Goal: Task Accomplishment & Management: Manage account settings

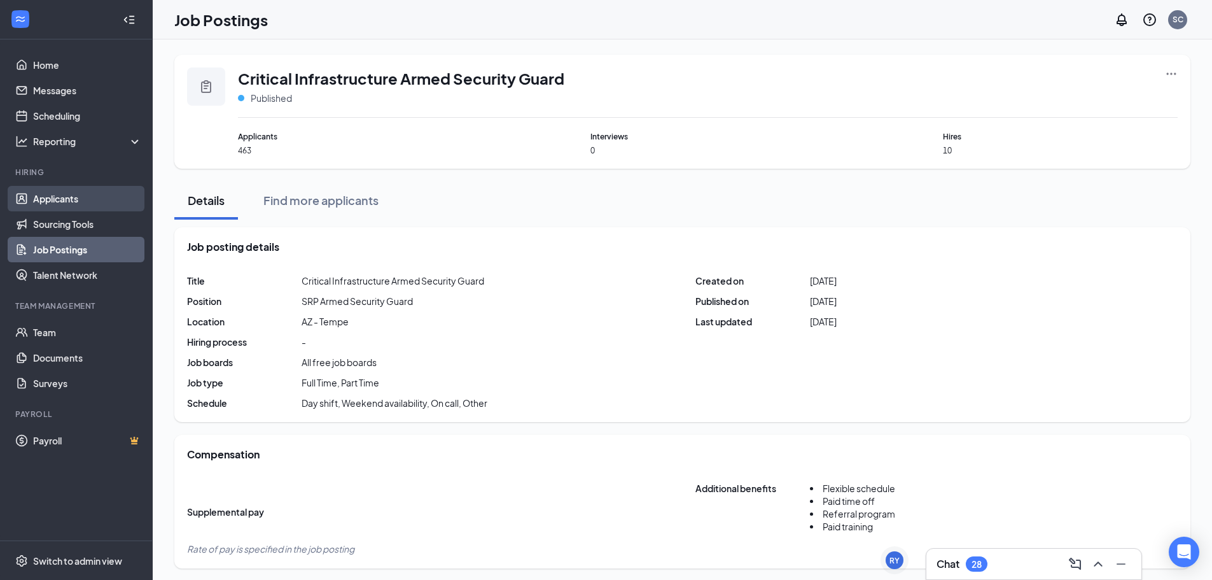
click at [62, 195] on link "Applicants" at bounding box center [87, 198] width 109 height 25
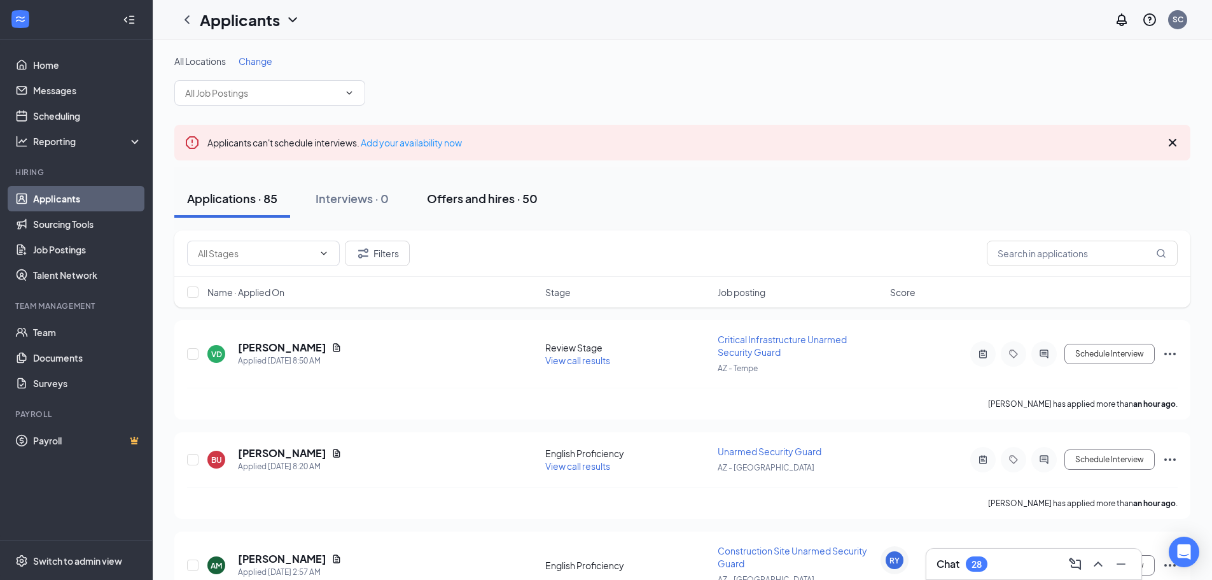
click at [474, 195] on div "Offers and hires · 50" at bounding box center [482, 198] width 111 height 16
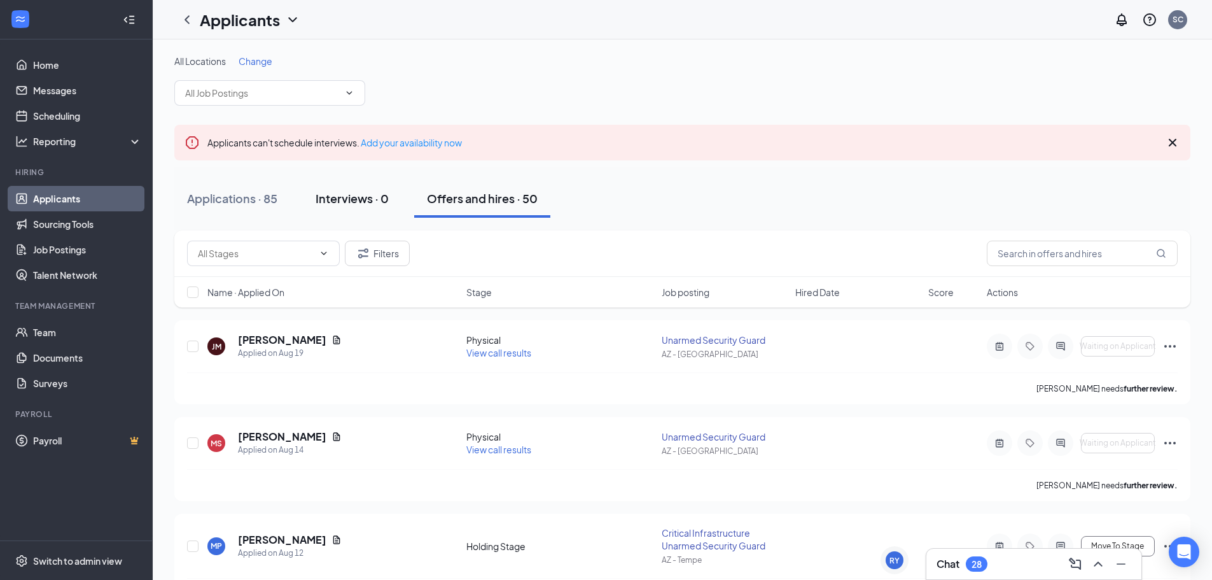
drag, startPoint x: 224, startPoint y: 200, endPoint x: 330, endPoint y: 200, distance: 106.2
click at [224, 200] on div "Applications · 85" at bounding box center [232, 198] width 90 height 16
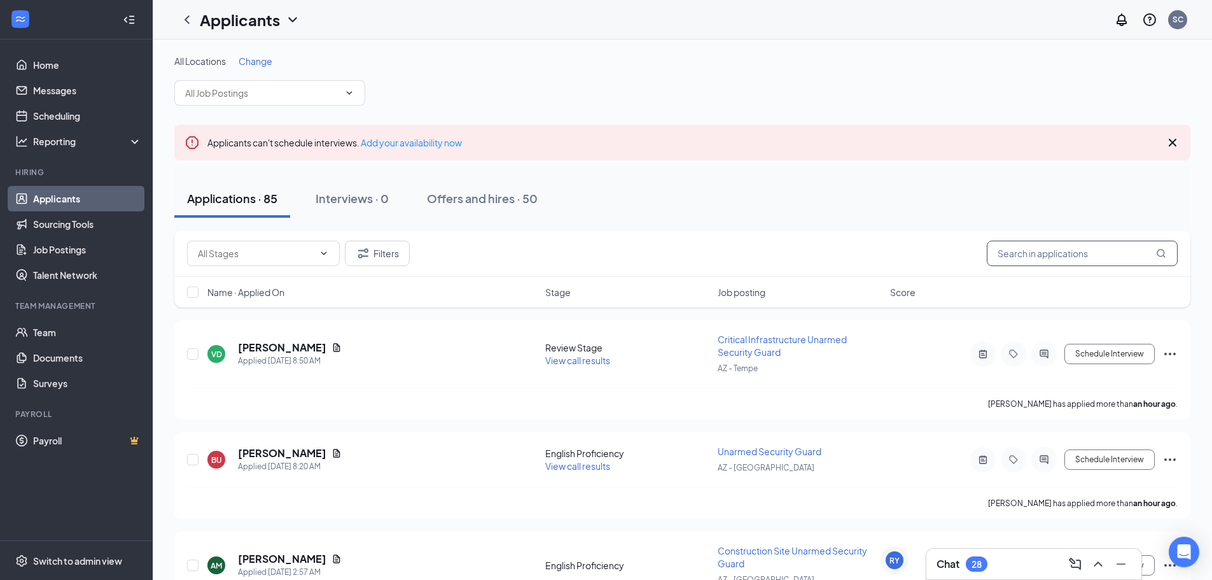
click at [1043, 254] on input "text" at bounding box center [1082, 252] width 191 height 25
type input "[PERSON_NAME]"
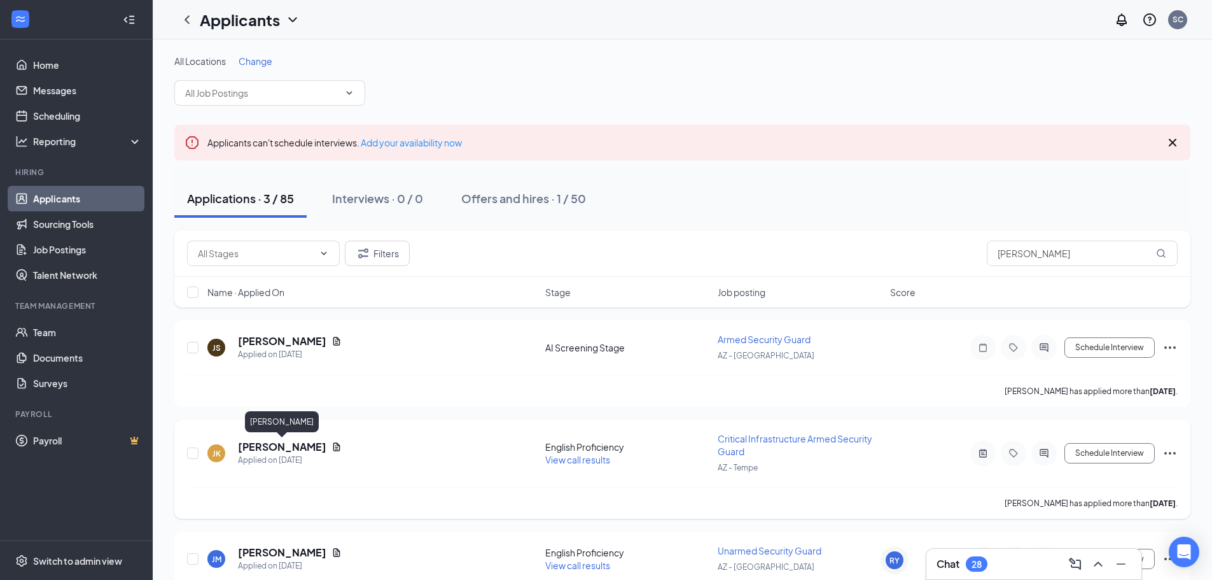
click at [317, 443] on h5 "[PERSON_NAME]" at bounding box center [282, 447] width 88 height 14
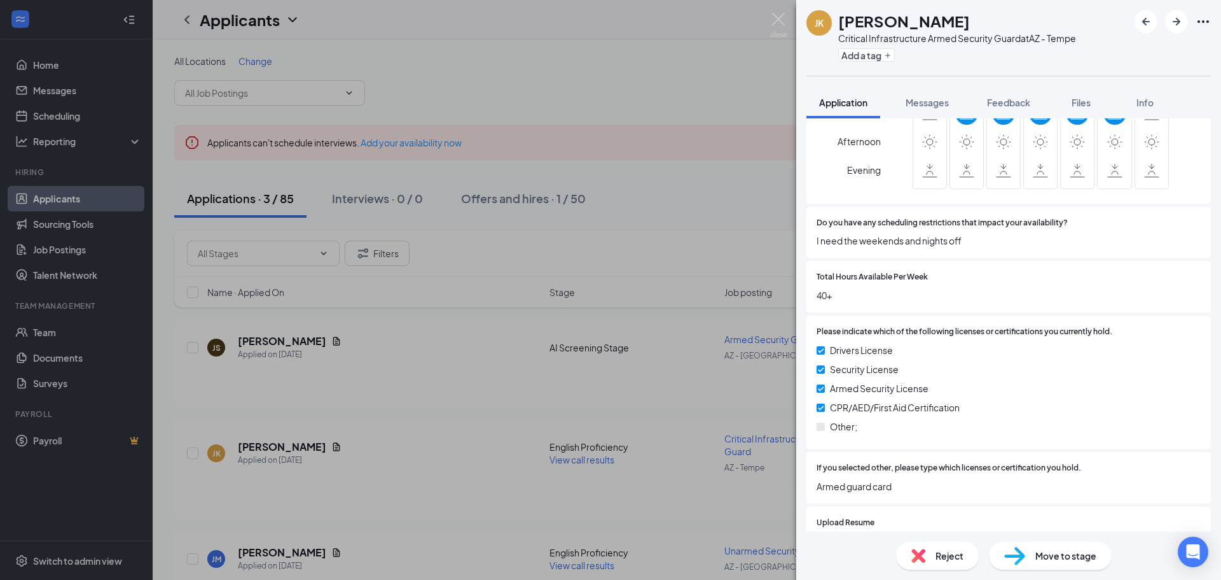
scroll to position [650, 0]
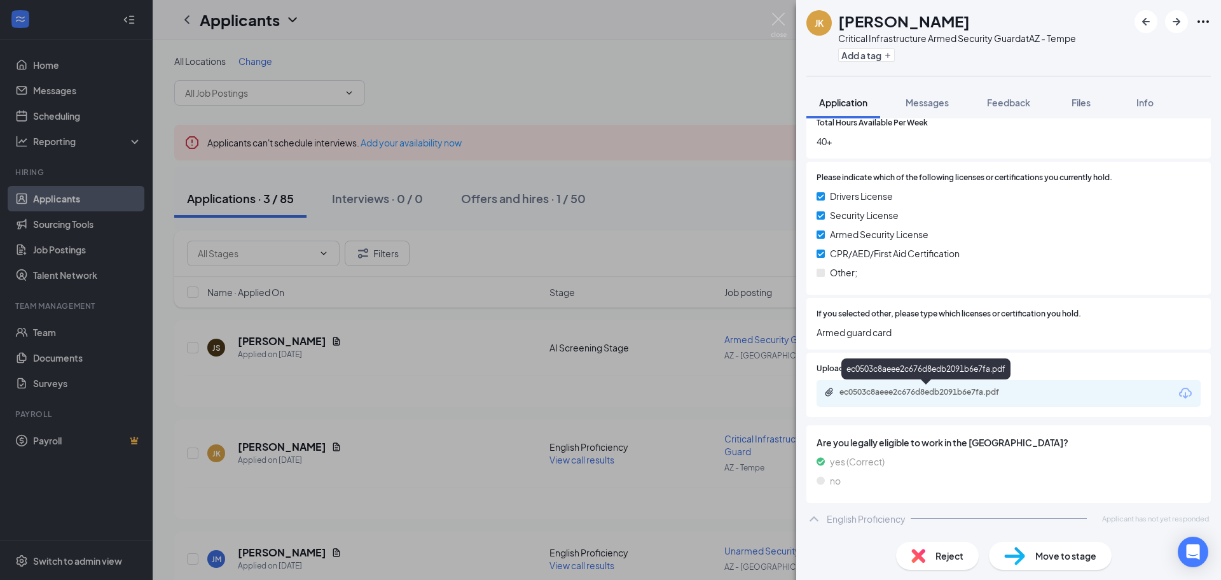
click at [923, 401] on div "ec0503c8aeee2c676d8edb2091b6e7fa.pdf" at bounding box center [1009, 393] width 384 height 27
click at [928, 390] on div "ec0503c8aeee2c676d8edb2091b6e7fa.pdf" at bounding box center [929, 392] width 178 height 10
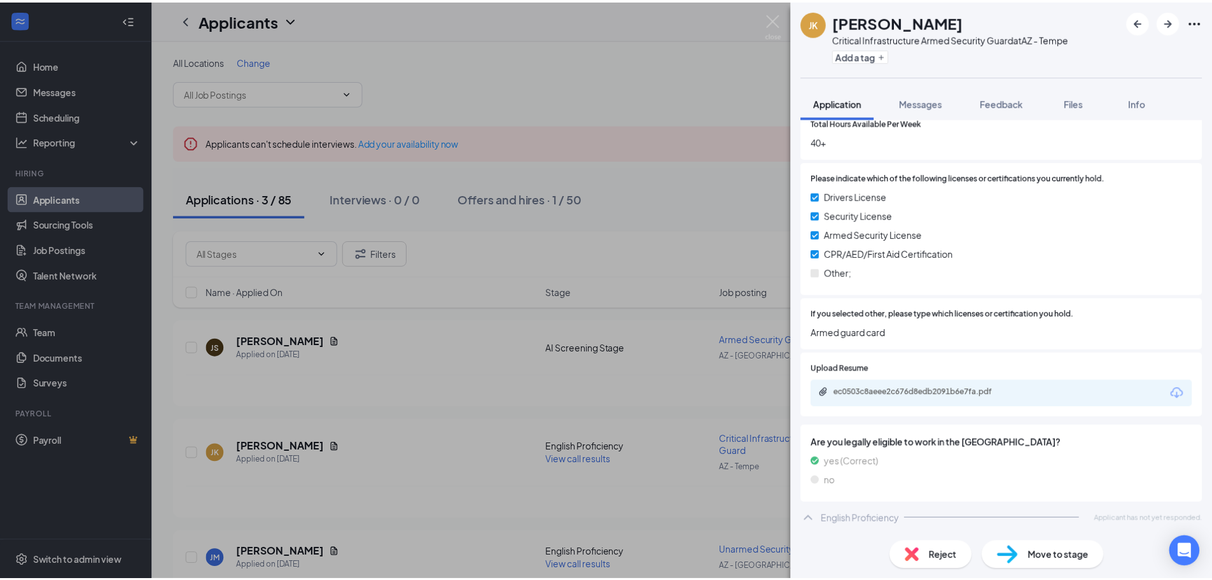
scroll to position [645, 0]
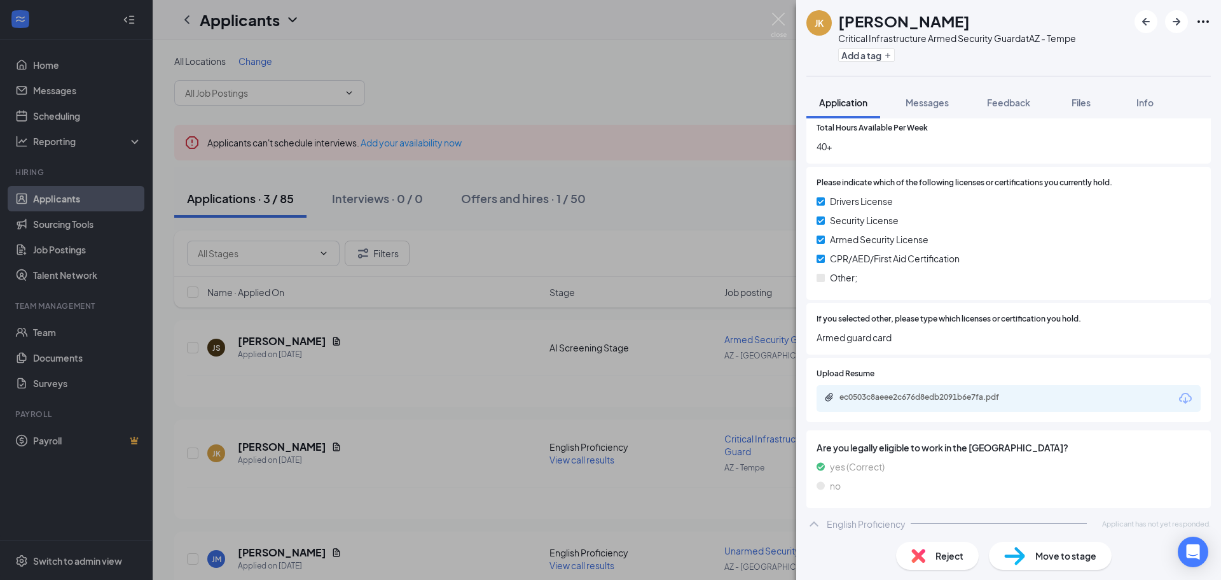
click at [788, 24] on div "[PERSON_NAME] [PERSON_NAME] Critical Infrastructure Armed Security Guard at [GE…" at bounding box center [610, 290] width 1221 height 580
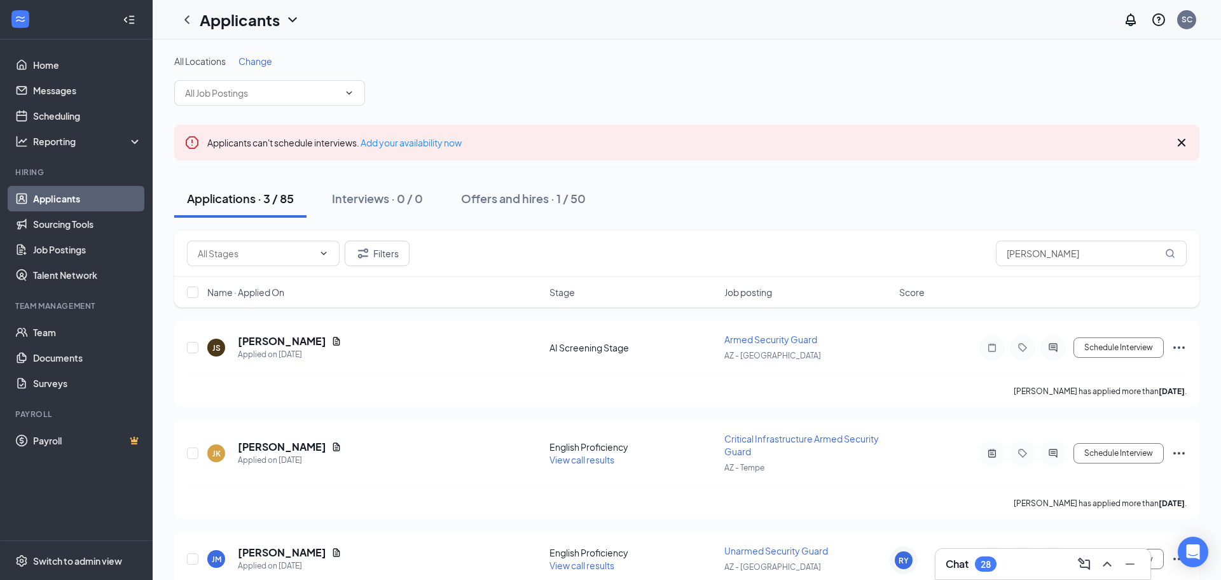
click at [779, 20] on div "Applicants SC" at bounding box center [687, 19] width 1069 height 39
click at [779, 20] on div "Applicants SC" at bounding box center [682, 19] width 1059 height 39
